Goal: Information Seeking & Learning: Learn about a topic

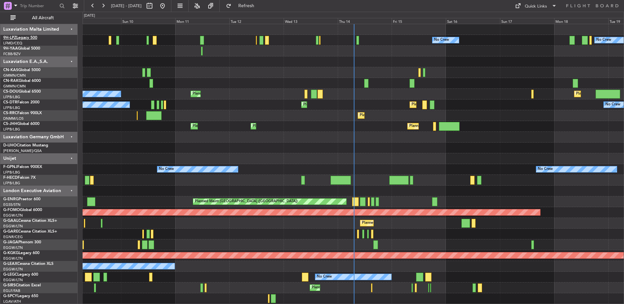
click at [32, 40] on link "9H-LPZ Legacy 500" at bounding box center [20, 38] width 34 height 4
click at [376, 22] on div "Thu 14" at bounding box center [364, 21] width 54 height 6
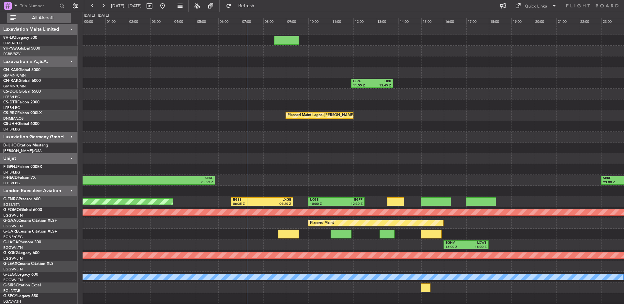
click at [44, 20] on span "All Aircraft" at bounding box center [43, 18] width 52 height 5
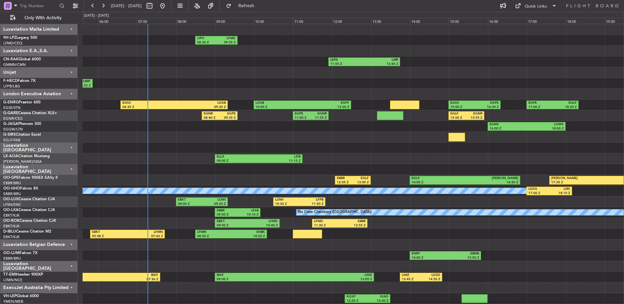
click at [39, 73] on div "Unijet" at bounding box center [38, 72] width 77 height 11
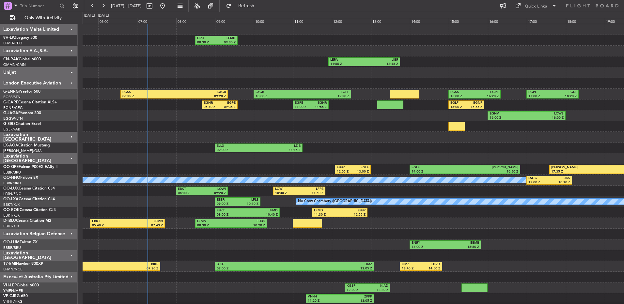
click at [51, 50] on div "Luxaviation E.A.,S.A." at bounding box center [38, 51] width 77 height 11
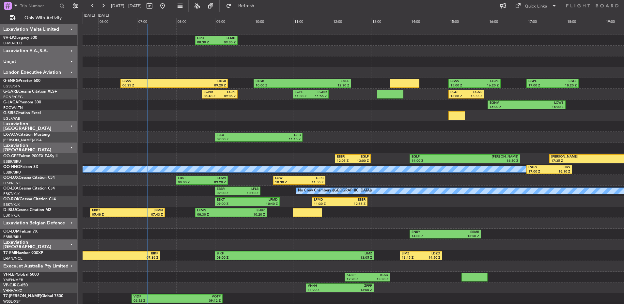
click at [59, 34] on div "Luxaviation Malta Limited" at bounding box center [38, 29] width 77 height 11
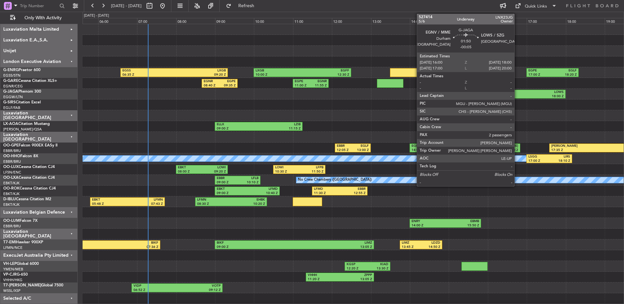
click at [518, 96] on div "16:00 Z" at bounding box center [508, 96] width 37 height 5
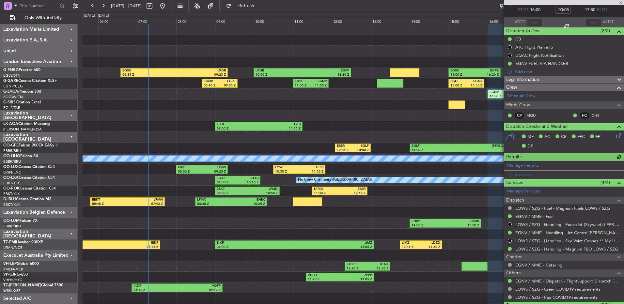
scroll to position [82, 0]
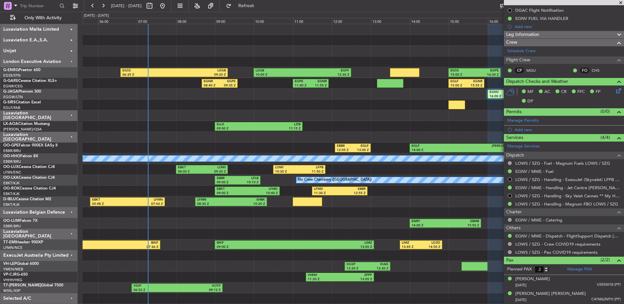
click at [622, 3] on span at bounding box center [621, 3] width 7 height 6
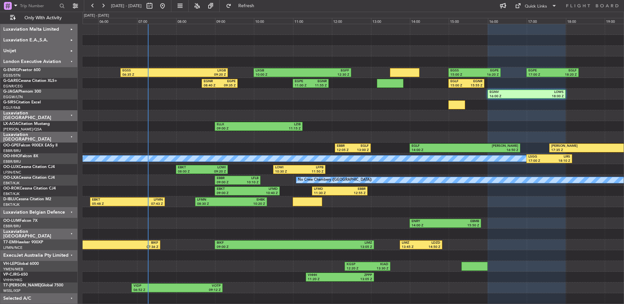
type input "0"
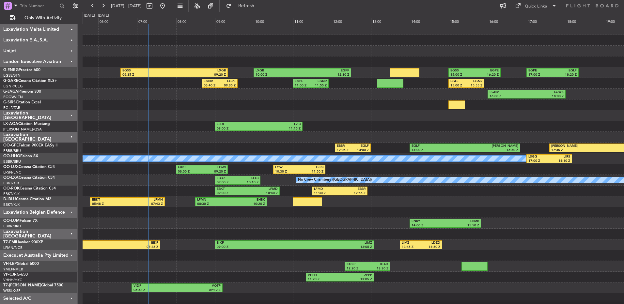
click at [61, 114] on div "Luxaviation [GEOGRAPHIC_DATA]" at bounding box center [38, 115] width 77 height 11
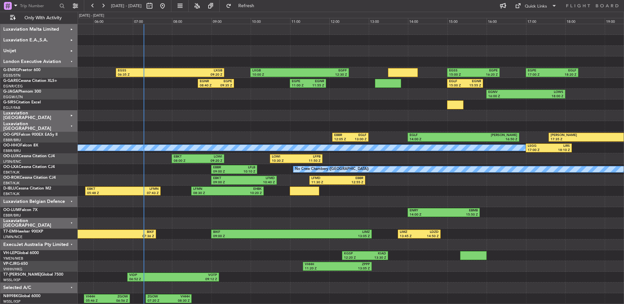
click at [68, 286] on div "Selected A/C" at bounding box center [38, 288] width 77 height 11
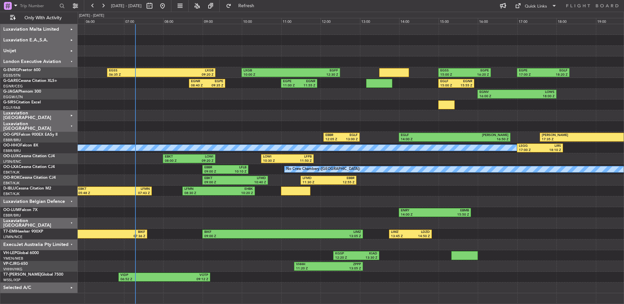
click at [249, 209] on div "ENRY 14:00 Z EBMB 15:50 Z" at bounding box center [351, 212] width 546 height 11
